Goal: Check status: Check status

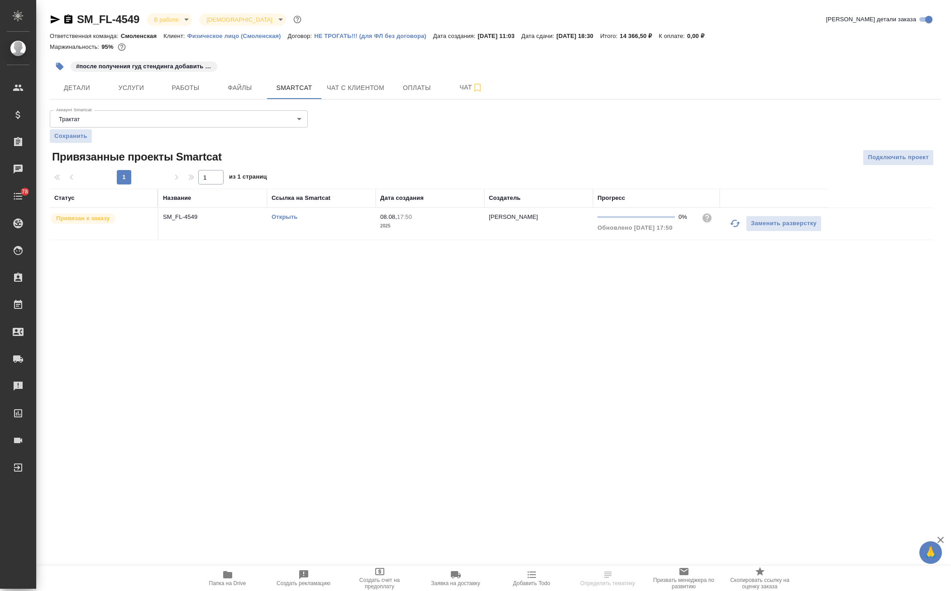
click at [282, 214] on link "Открыть" at bounding box center [285, 217] width 26 height 7
click at [140, 93] on span "Услуги" at bounding box center [131, 87] width 43 height 11
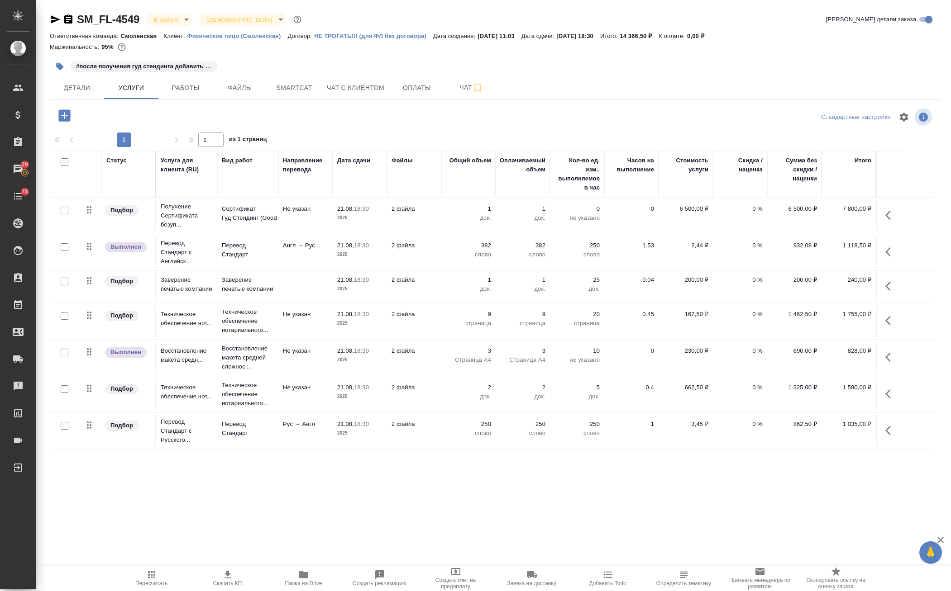
click at [542, 507] on div ".cls-1 fill:#fff; AWATERA Avdeenko Kirill Клиенты Спецификации Заказы 29 Чаты 7…" at bounding box center [475, 295] width 951 height 591
click at [178, 88] on span "Работы" at bounding box center [185, 87] width 43 height 11
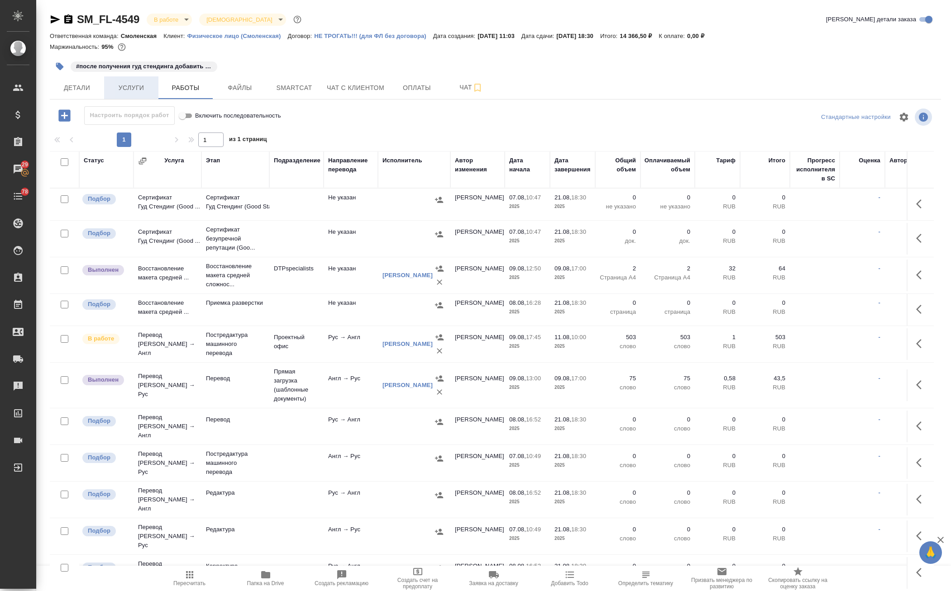
click at [148, 87] on span "Услуги" at bounding box center [131, 87] width 43 height 11
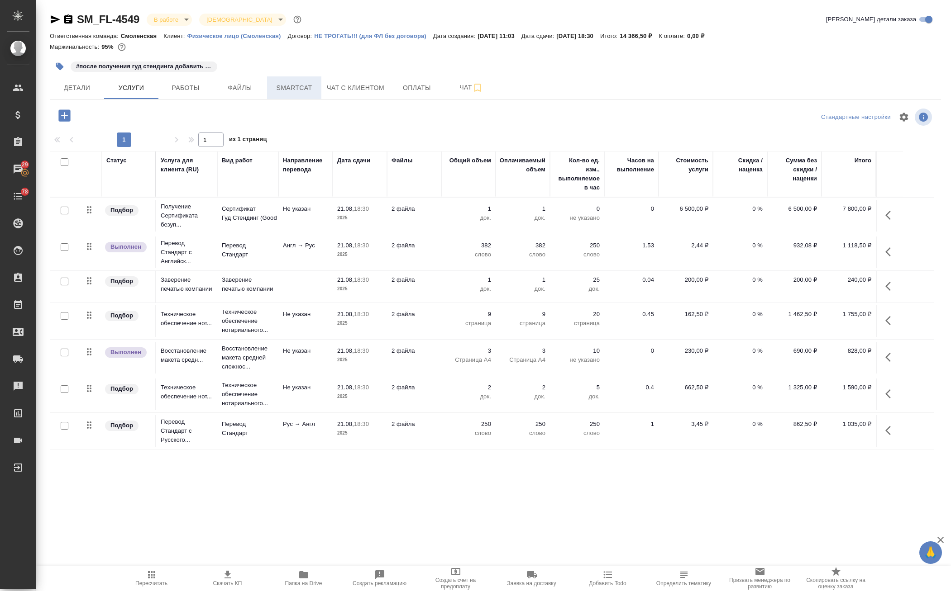
click at [312, 87] on span "Smartcat" at bounding box center [293, 87] width 43 height 11
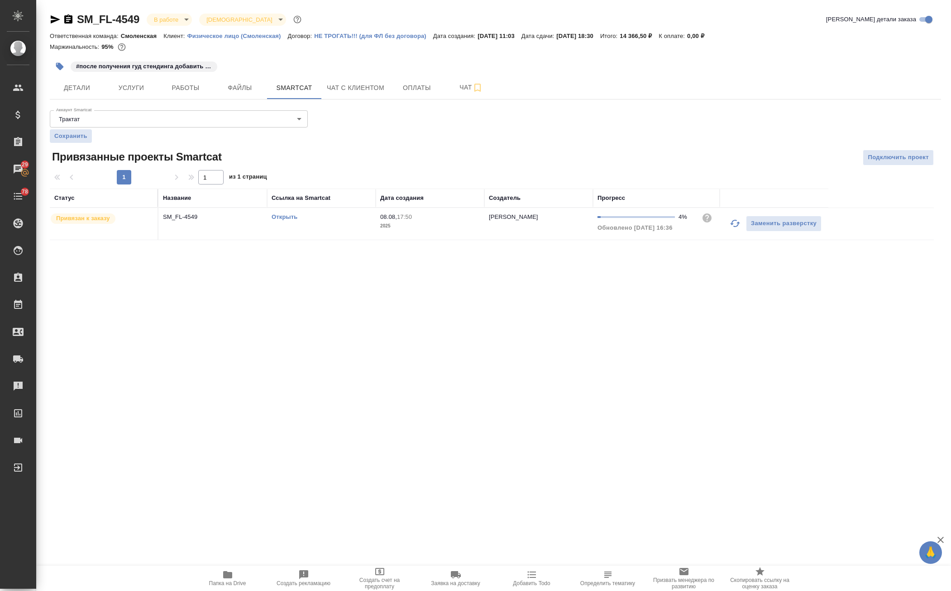
click at [290, 217] on link "Открыть" at bounding box center [285, 217] width 26 height 7
